Goal: Check status: Check status

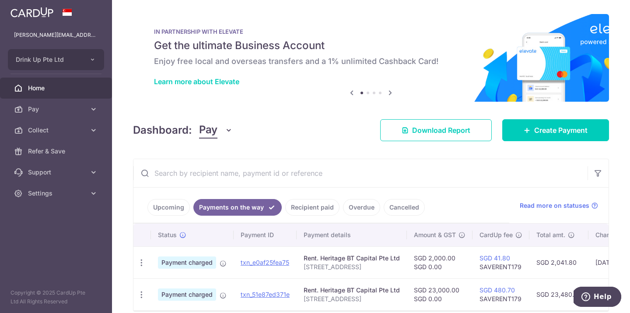
scroll to position [40, 0]
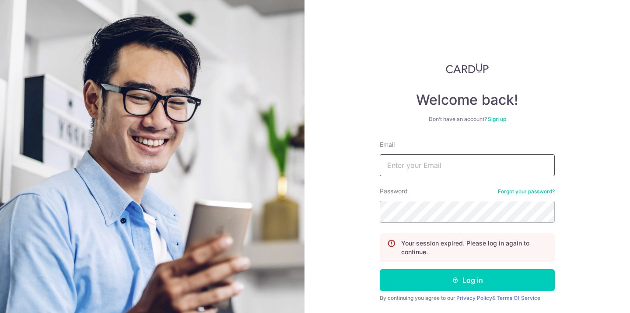
click at [416, 167] on input "Email" at bounding box center [467, 165] width 175 height 22
type input "[PERSON_NAME][EMAIL_ADDRESS][DOMAIN_NAME]"
click at [380, 269] on button "Log in" at bounding box center [467, 280] width 175 height 22
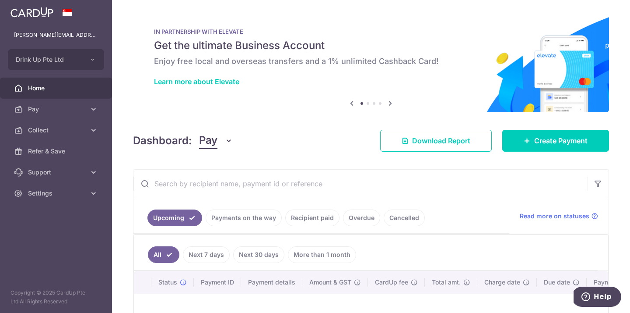
click at [232, 219] on link "Payments on the way" at bounding box center [244, 217] width 76 height 17
